Goal: Communication & Community: Answer question/provide support

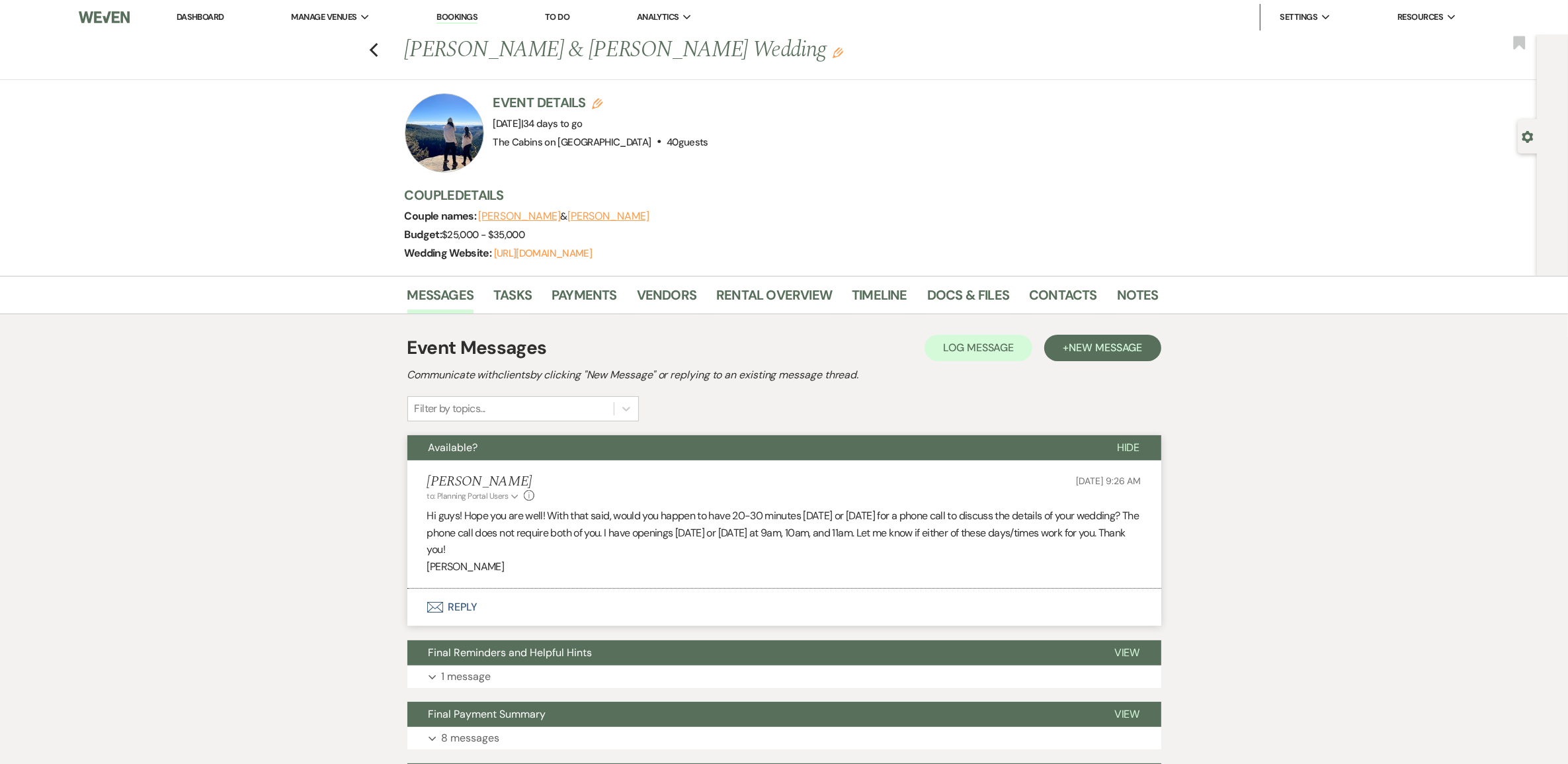
click at [215, 15] on link "Dashboard" at bounding box center [200, 17] width 48 height 11
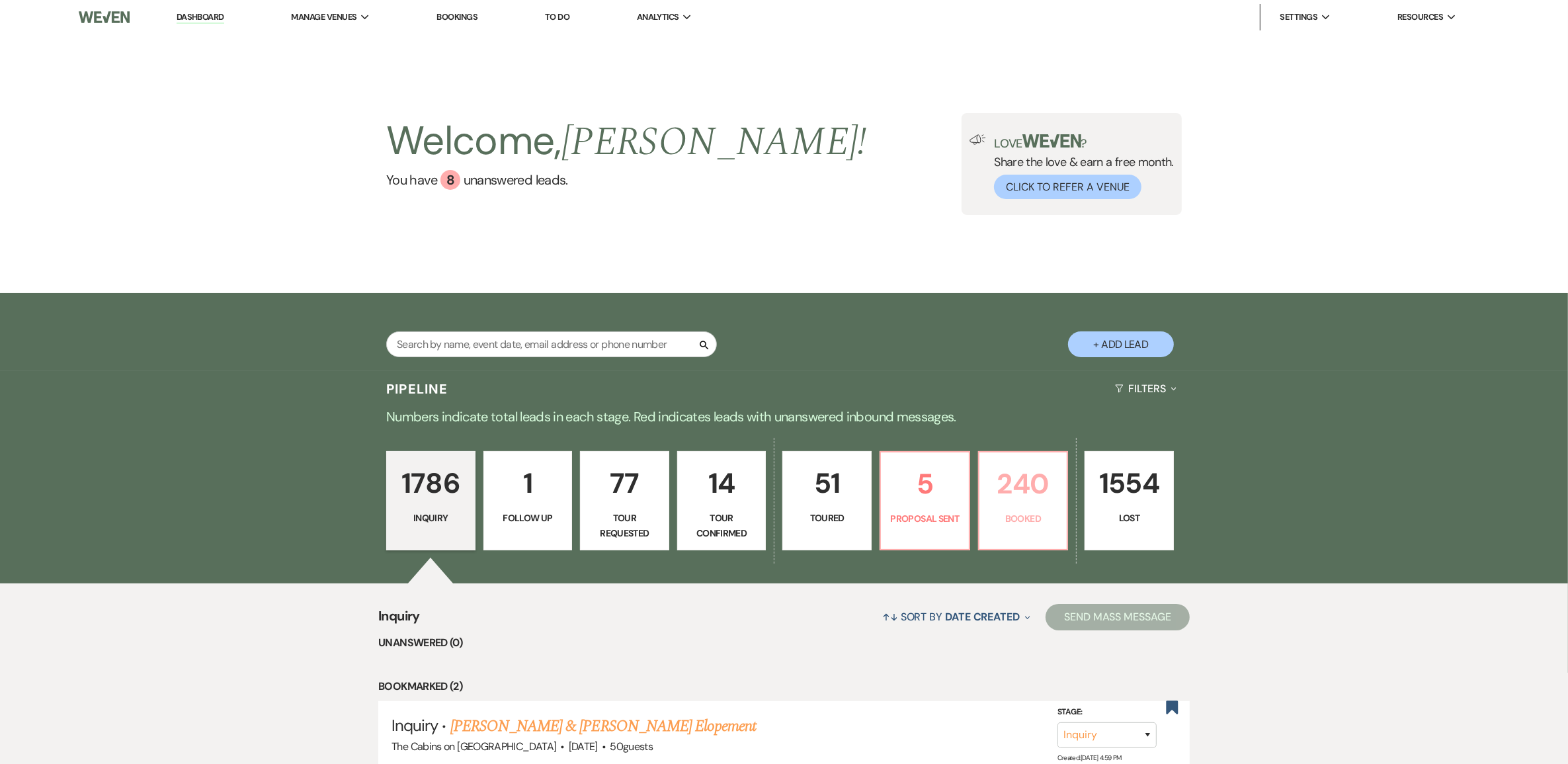
click at [1041, 506] on p "240" at bounding box center [1023, 484] width 72 height 44
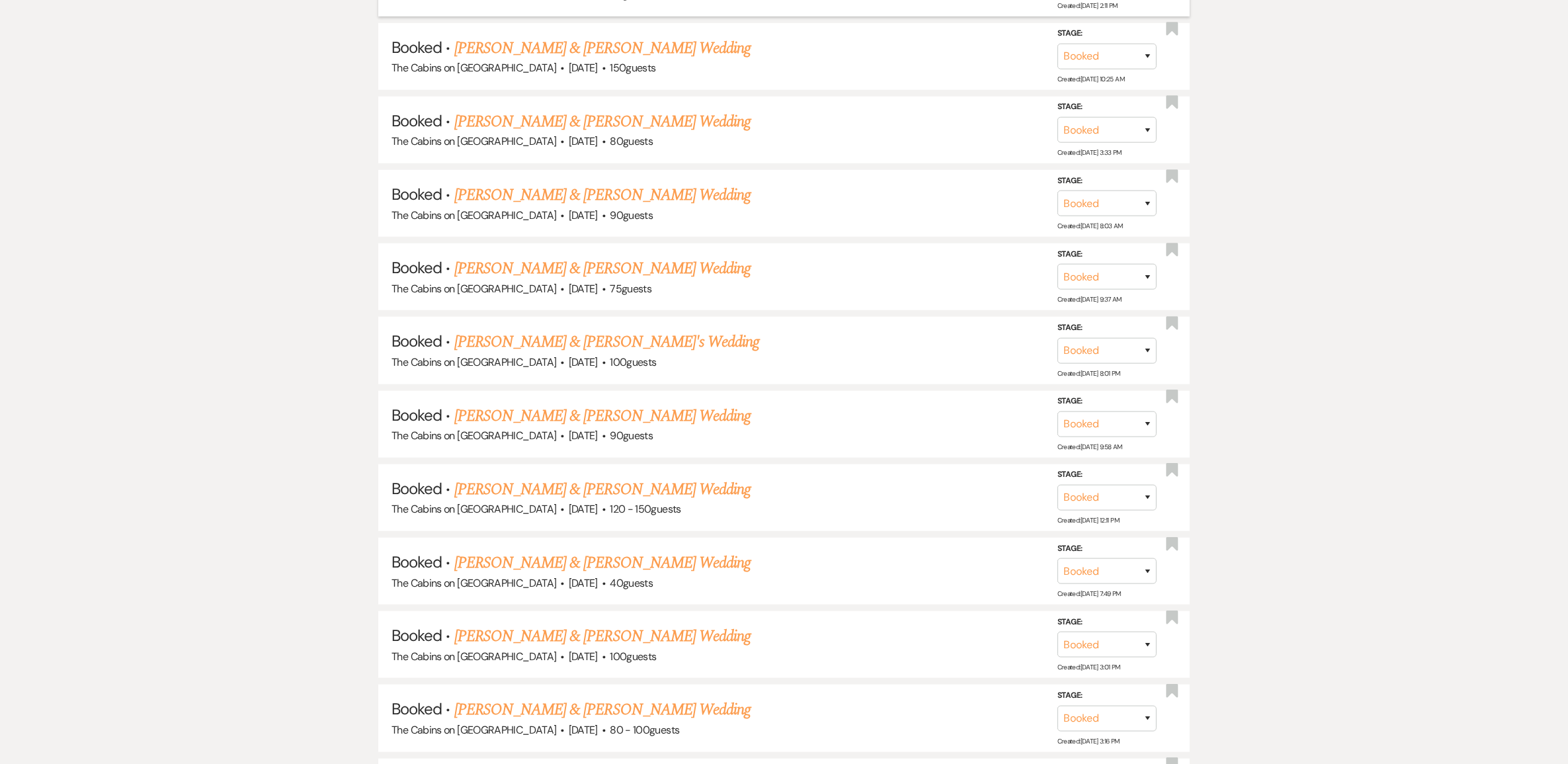
scroll to position [1406, 0]
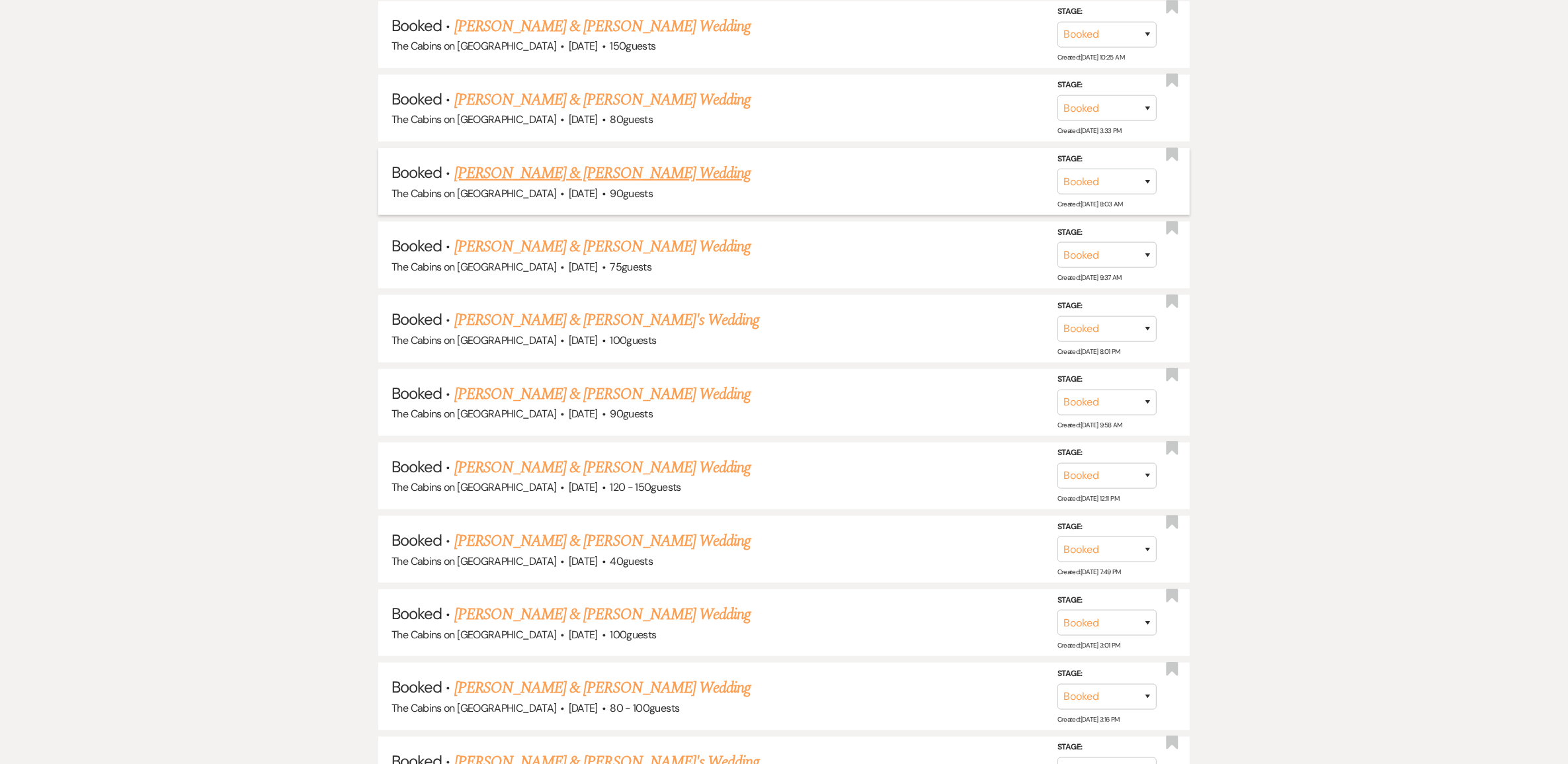
click at [584, 186] on link "[PERSON_NAME] & [PERSON_NAME] Wedding" at bounding box center [602, 174] width 296 height 24
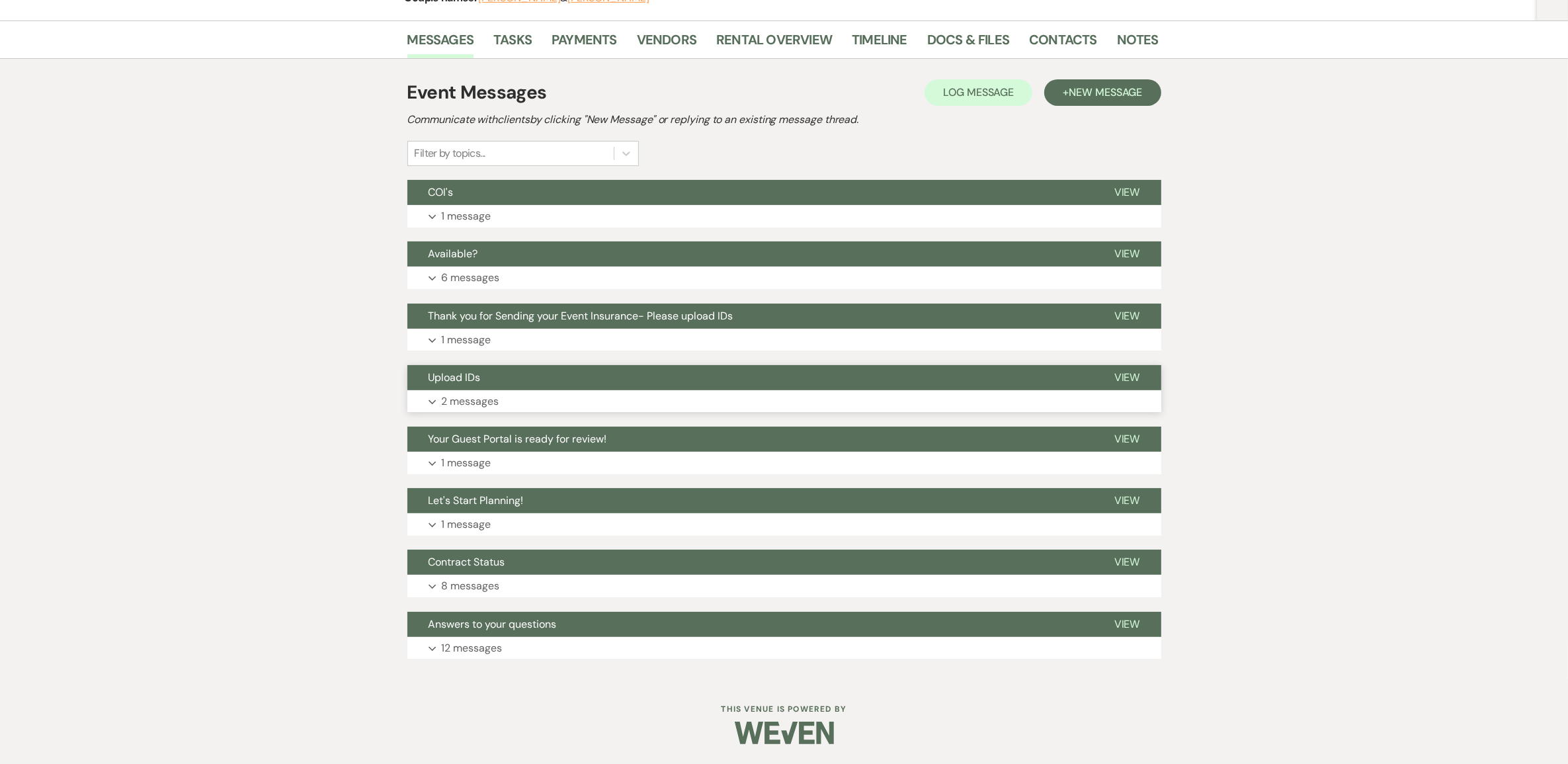
scroll to position [108, 0]
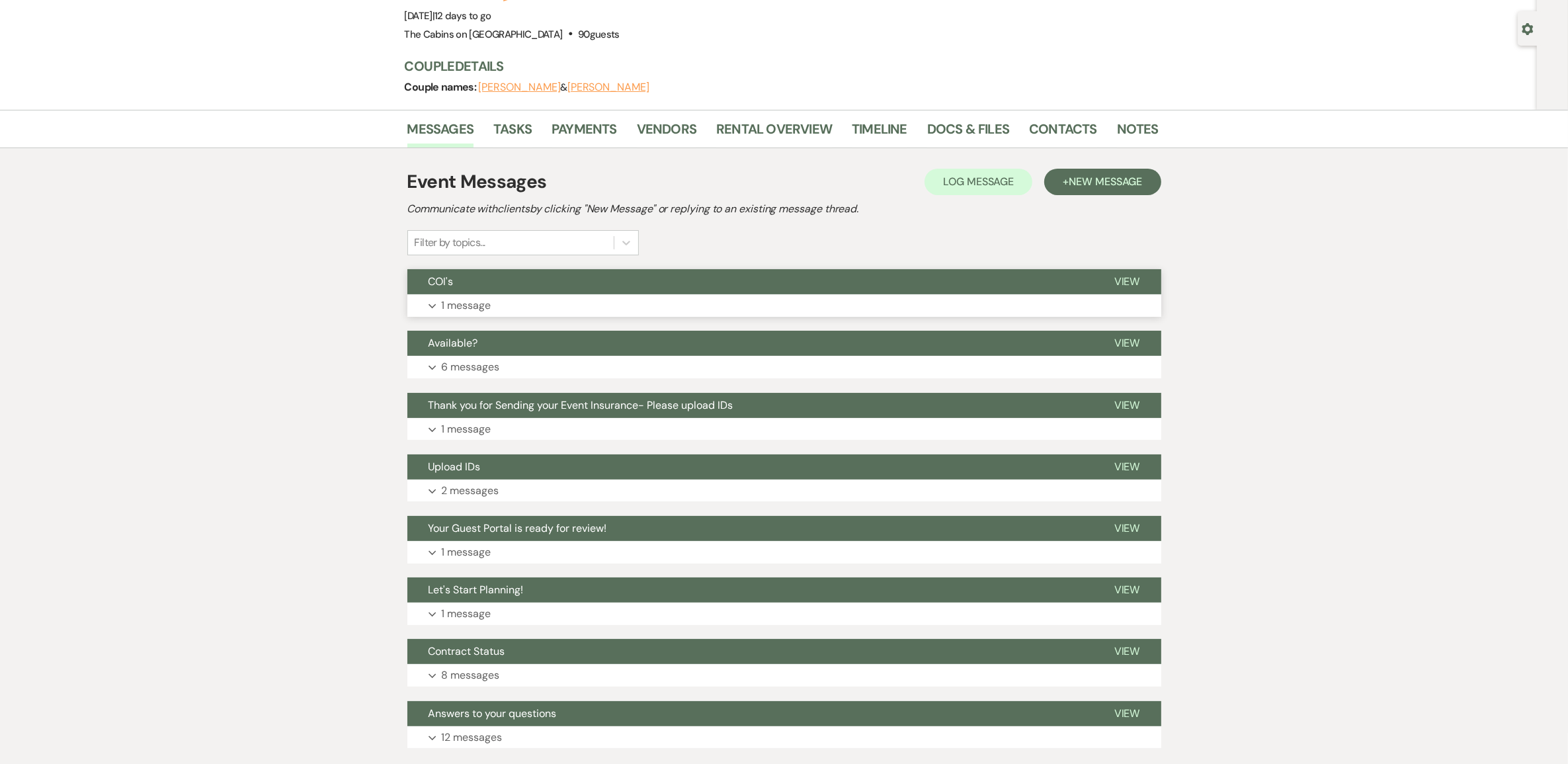
click at [472, 314] on p "1 message" at bounding box center [466, 306] width 50 height 18
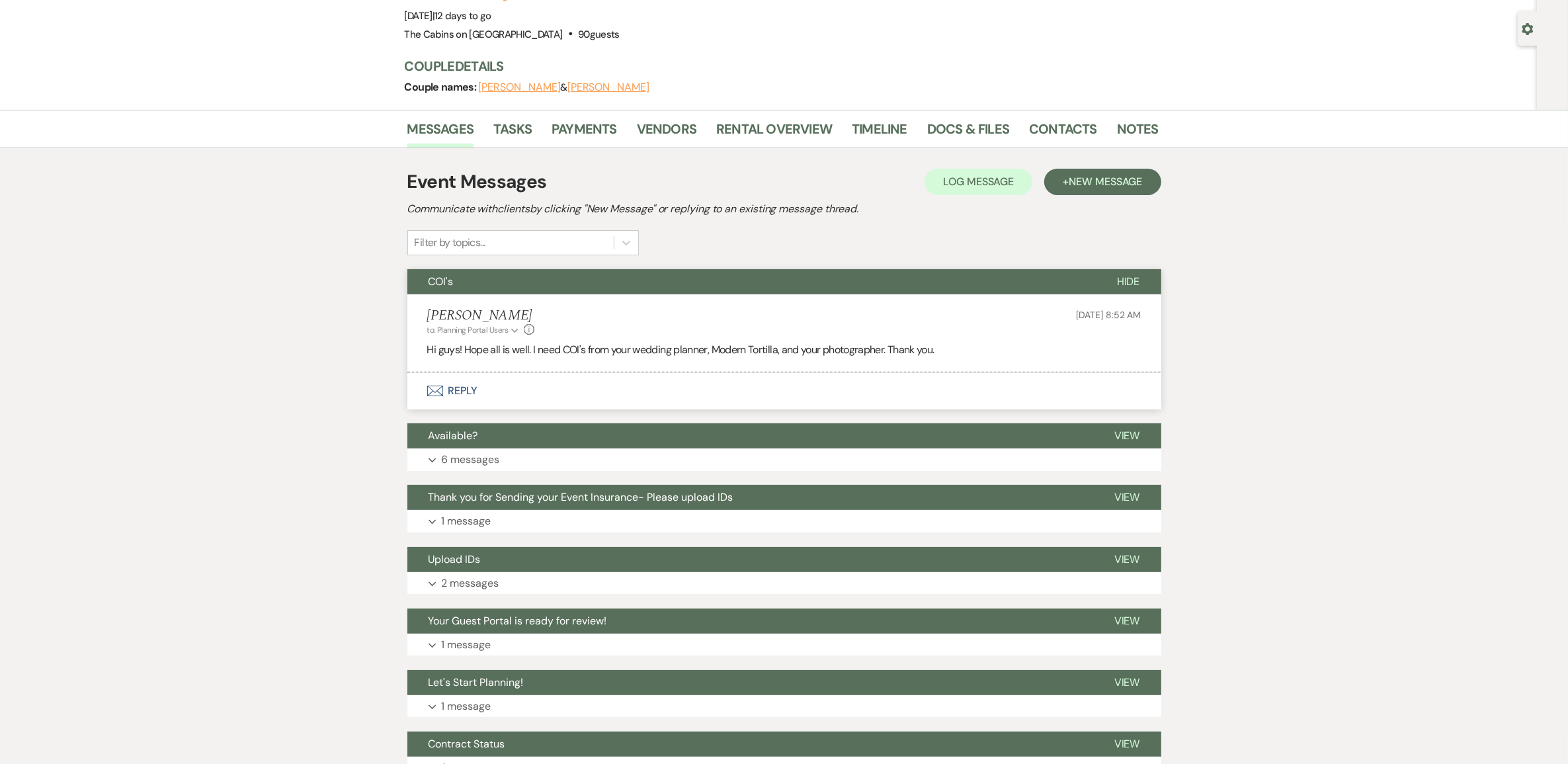
click at [1103, 321] on span "[DATE] 8:52 AM" at bounding box center [1108, 314] width 65 height 12
click at [1086, 336] on div "[DATE] 8:52 AM" at bounding box center [1108, 321] width 65 height 29
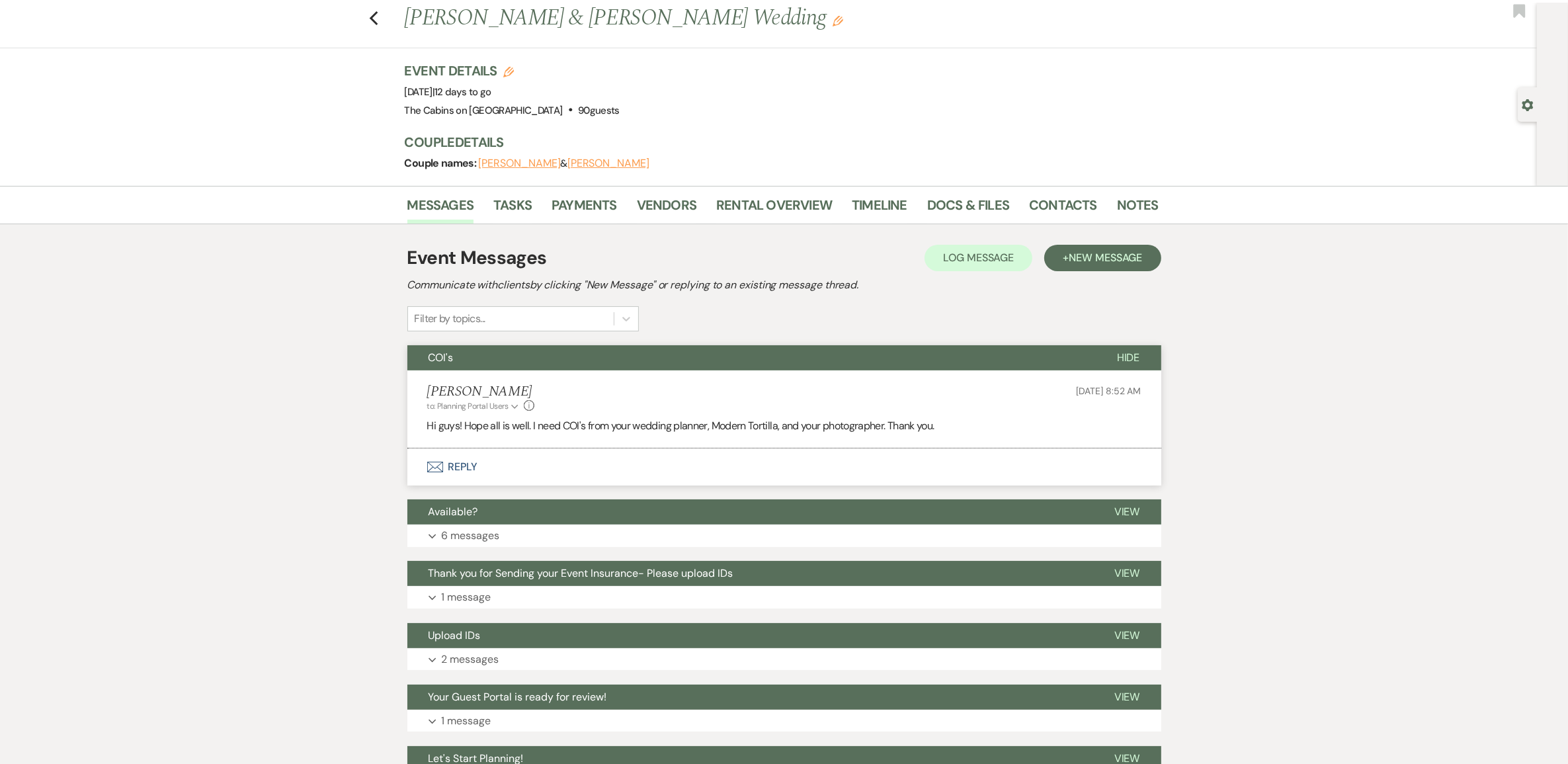
scroll to position [0, 0]
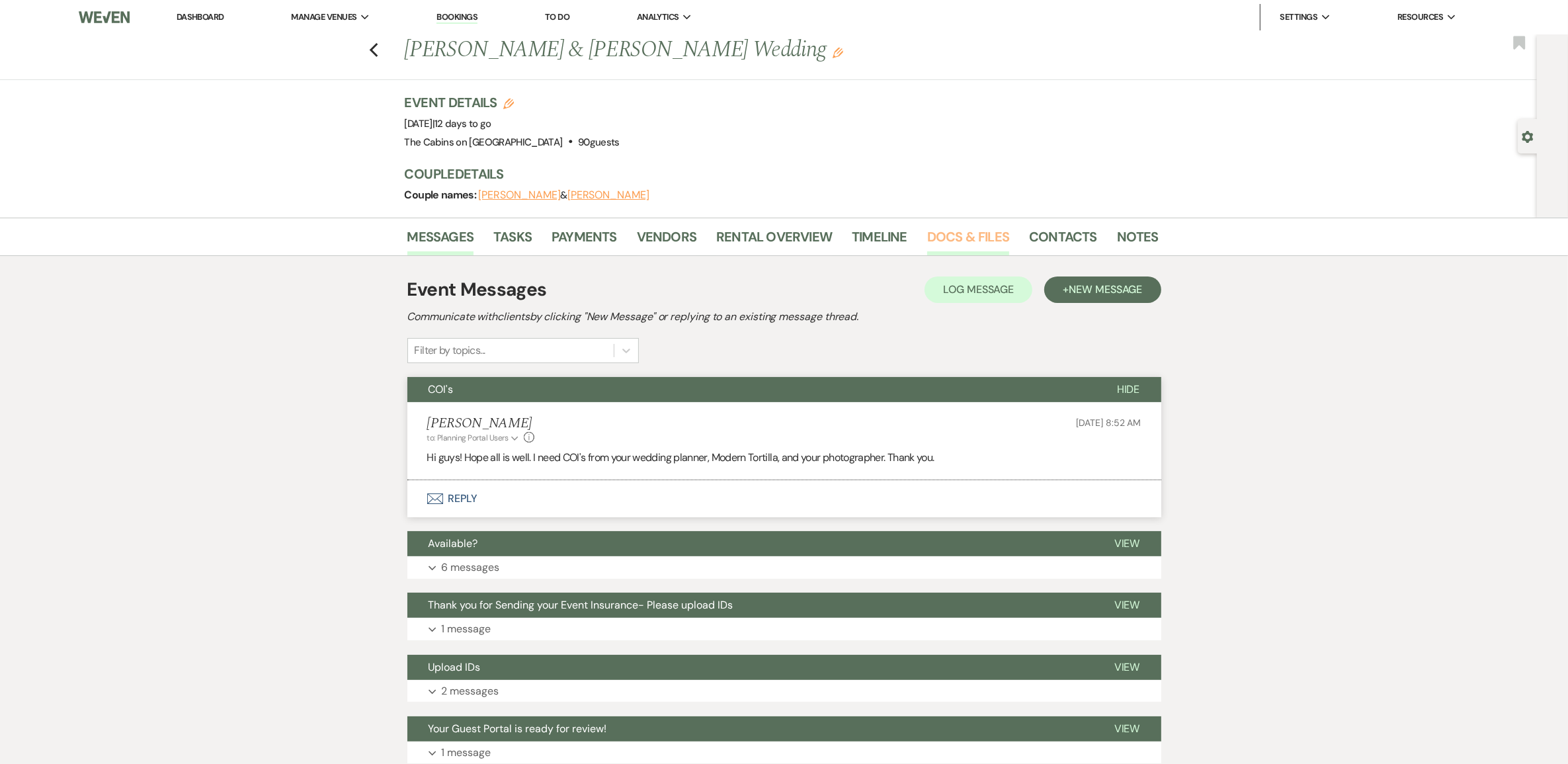
click at [957, 255] on link "Docs & Files" at bounding box center [968, 241] width 82 height 30
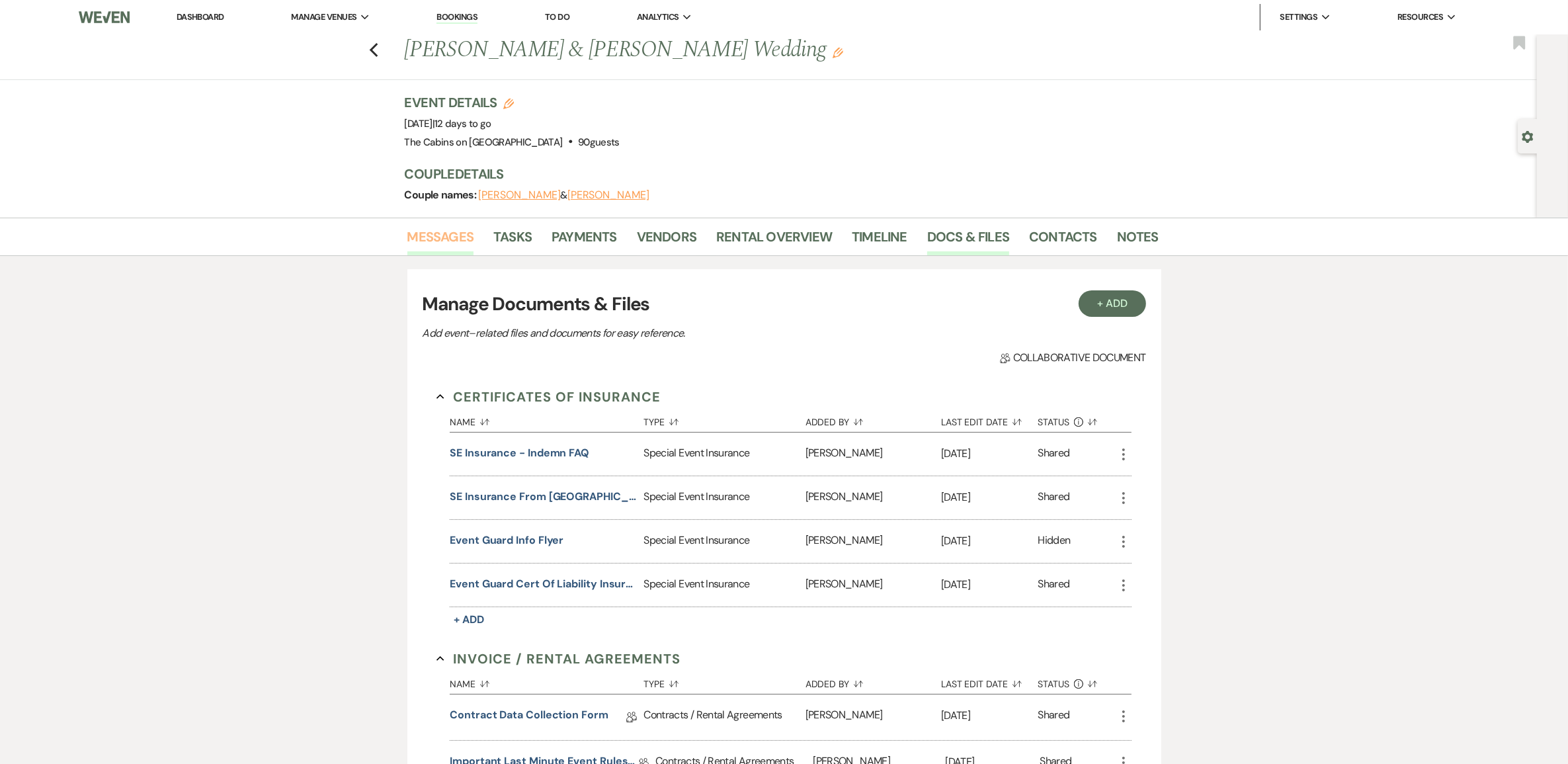
click at [448, 249] on link "Messages" at bounding box center [440, 241] width 66 height 30
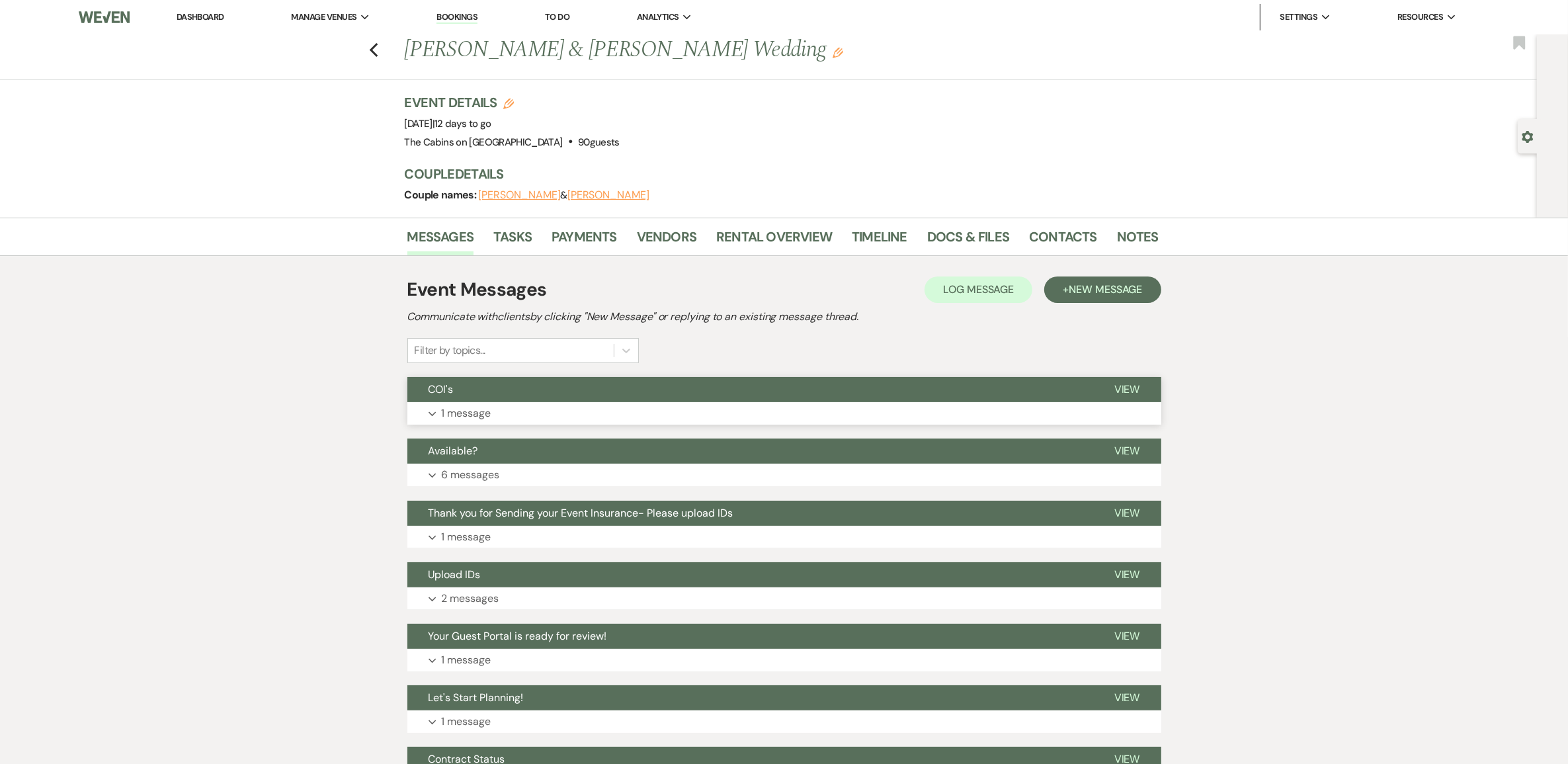
click at [470, 422] on p "1 message" at bounding box center [466, 413] width 50 height 18
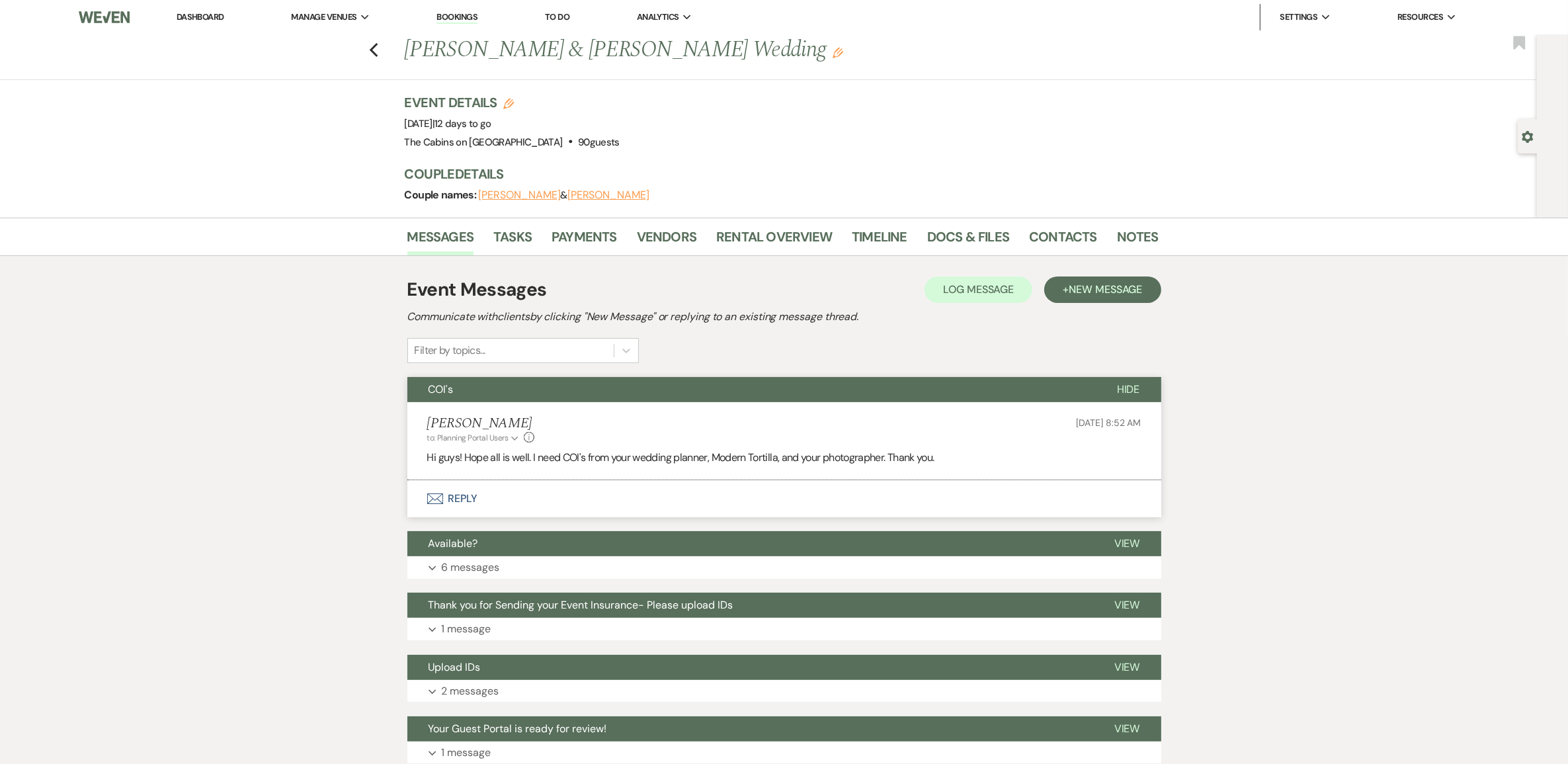
click at [464, 517] on button "Envelope Reply" at bounding box center [784, 499] width 754 height 37
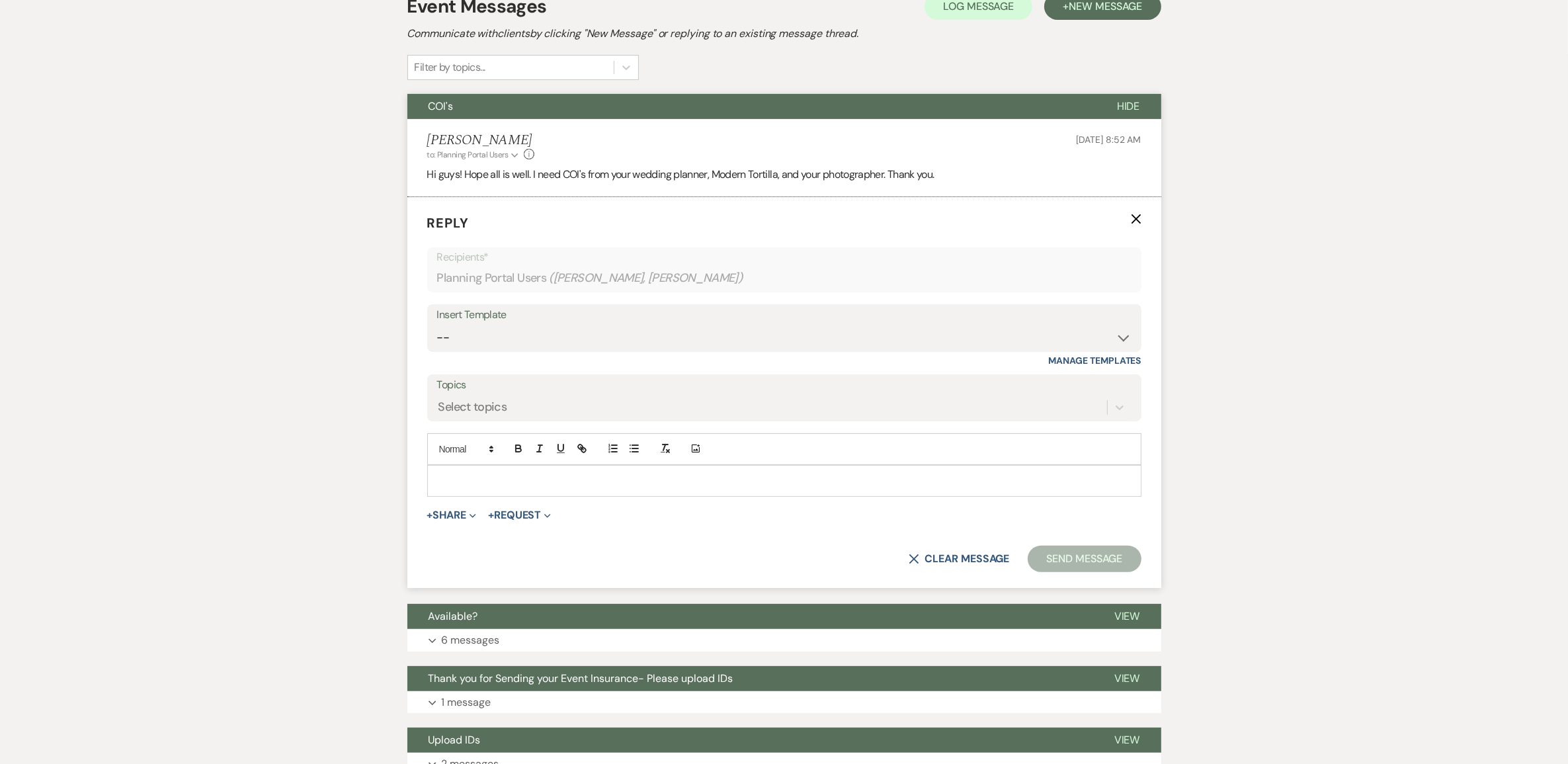
scroll to position [376, 0]
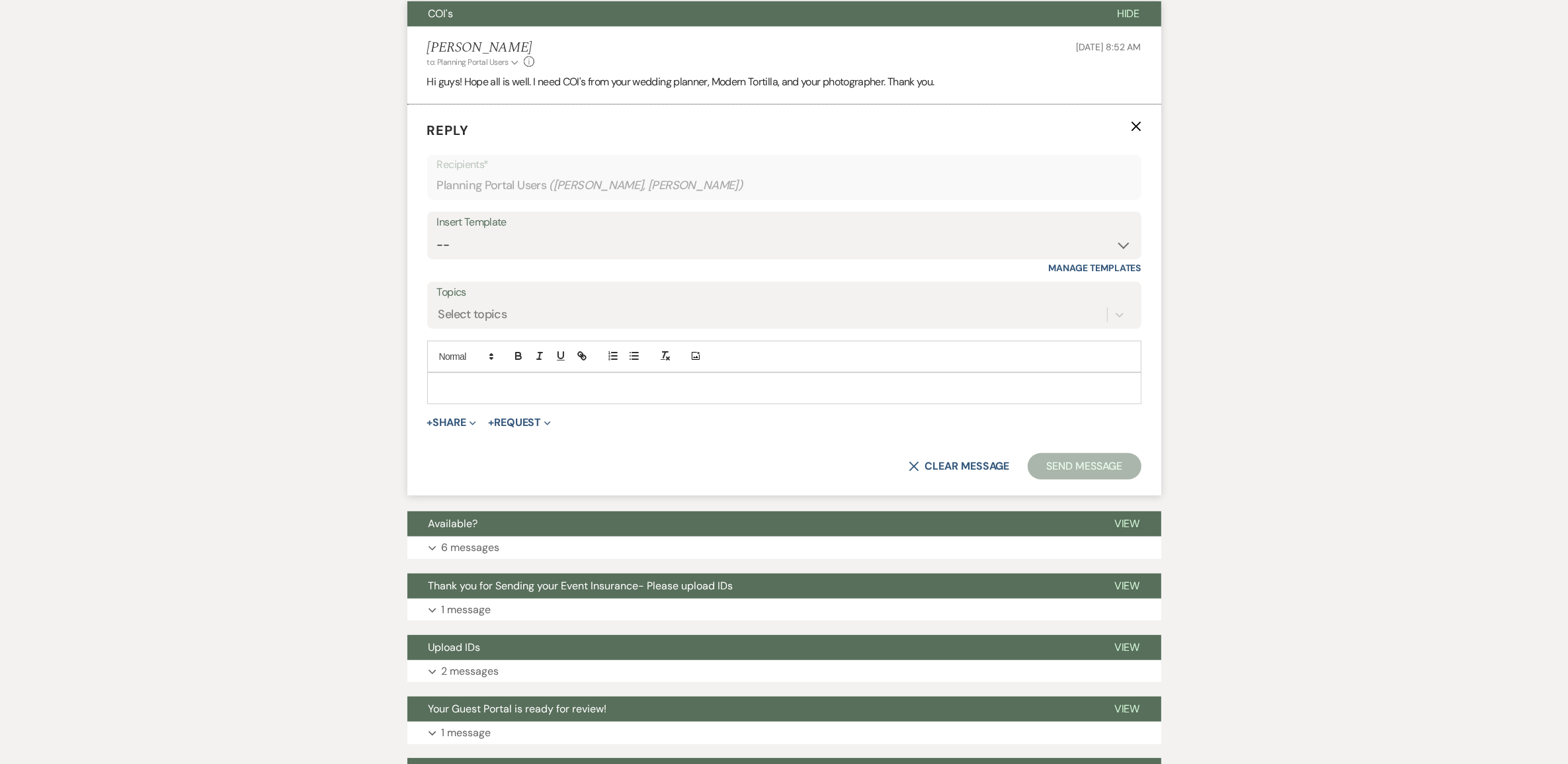
click at [486, 395] on p at bounding box center [784, 389] width 694 height 15
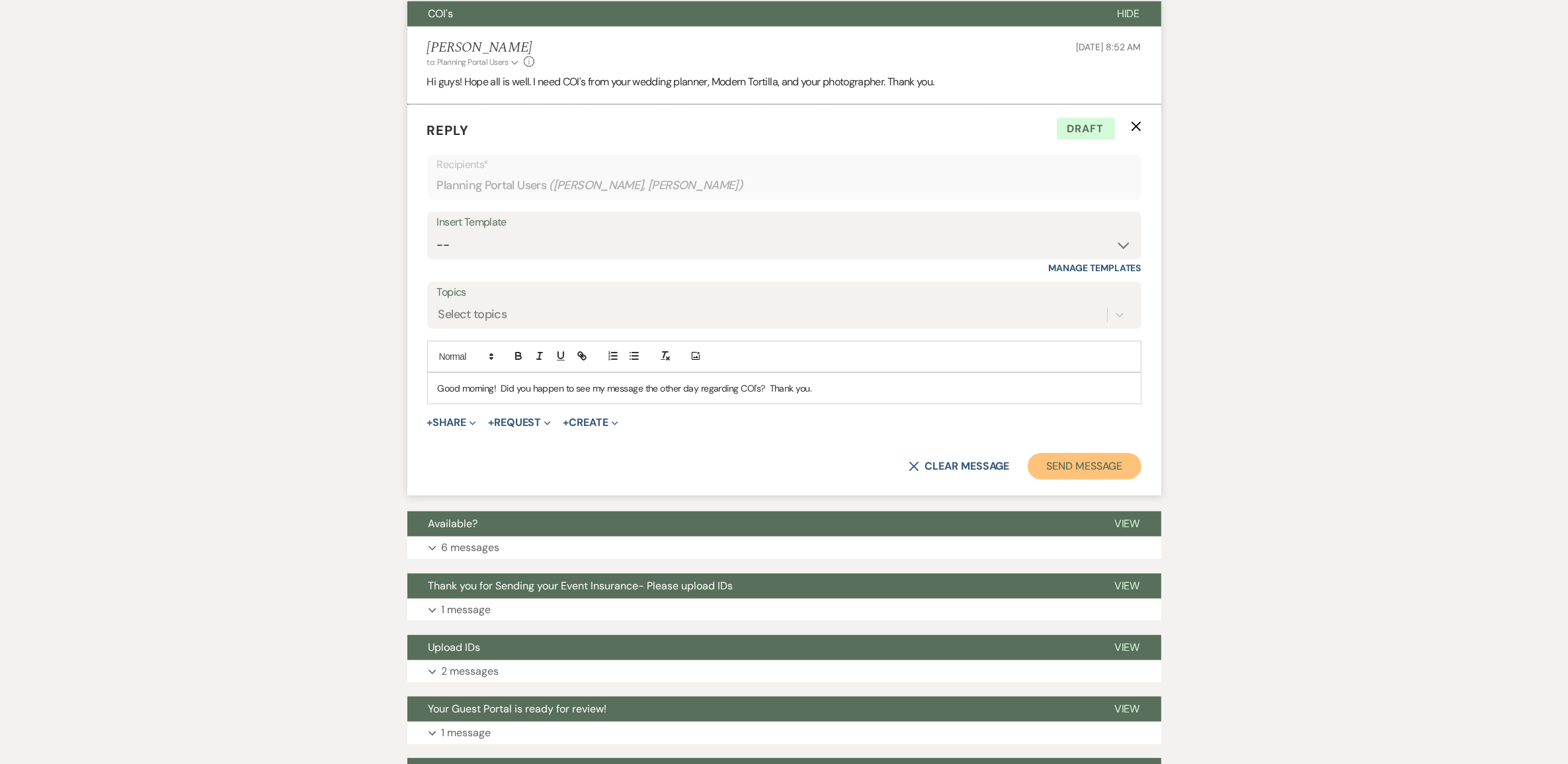
click at [1052, 479] on button "Send Message" at bounding box center [1084, 467] width 113 height 27
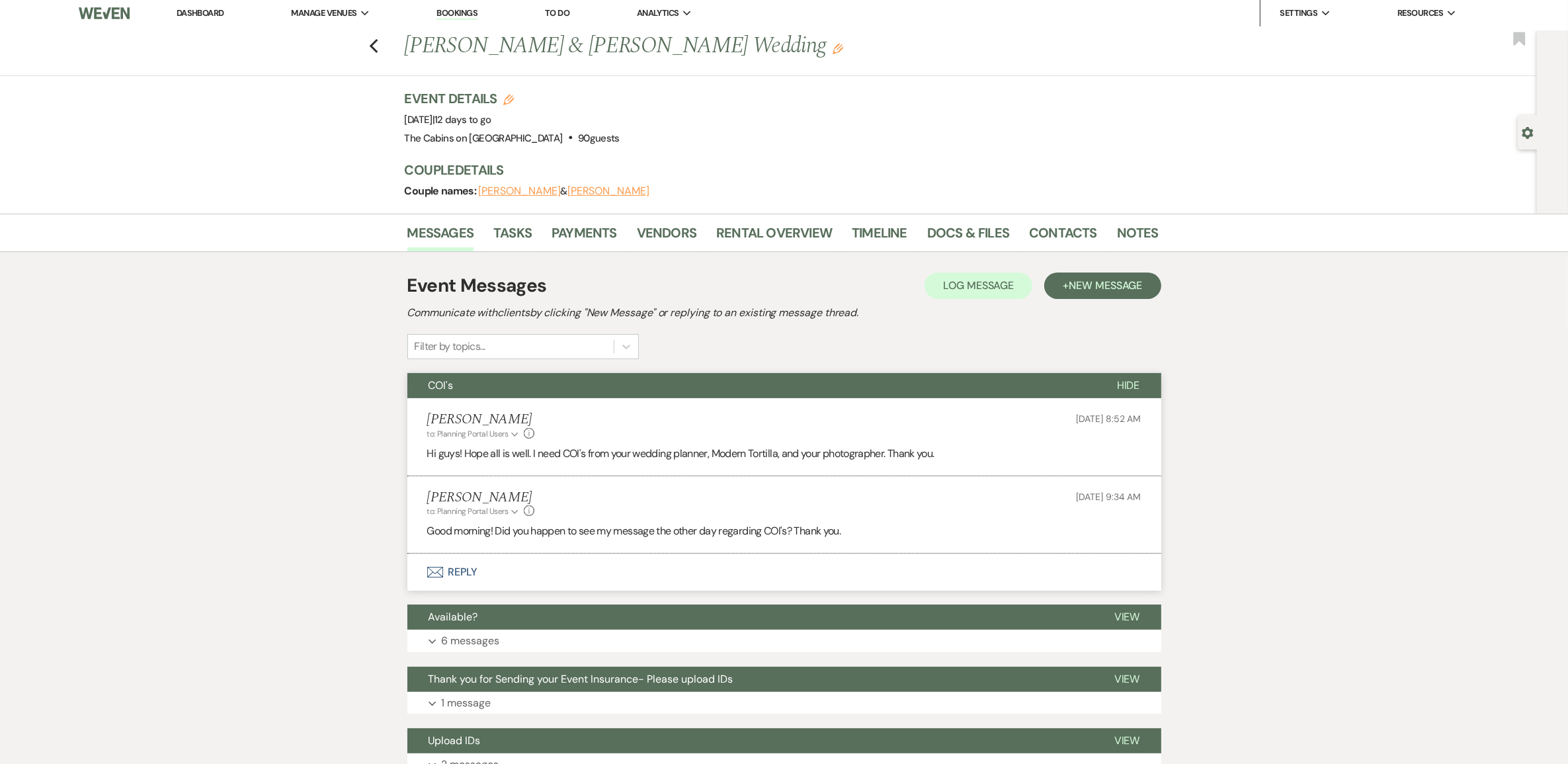
scroll to position [0, 0]
